Goal: Information Seeking & Learning: Learn about a topic

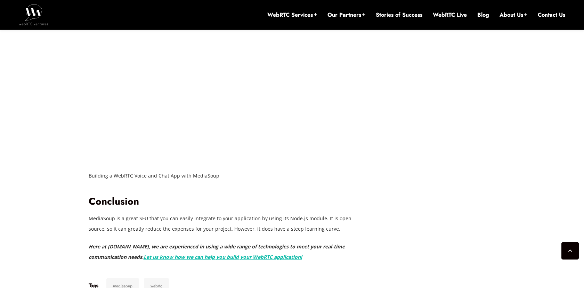
scroll to position [2350, 0]
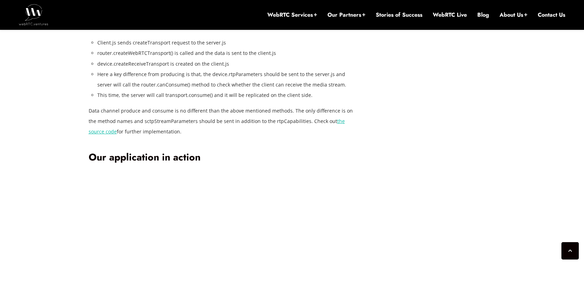
scroll to position [2093, 0]
click at [37, 13] on img at bounding box center [34, 14] width 30 height 21
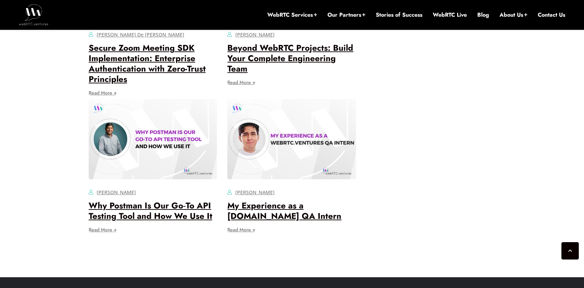
scroll to position [2961, 0]
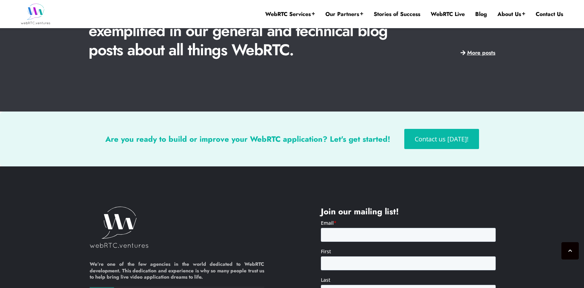
scroll to position [1735, 0]
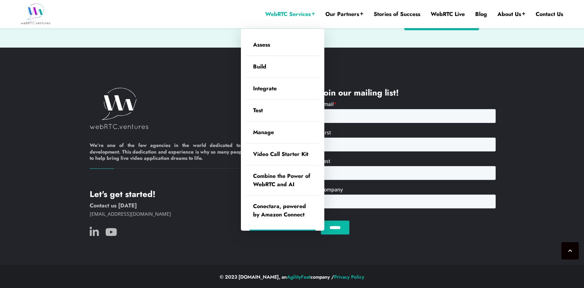
click at [301, 14] on link "WebRTC Services" at bounding box center [290, 14] width 50 height 8
click at [263, 66] on link "Build" at bounding box center [282, 67] width 73 height 22
